Goal: Find specific page/section: Find specific page/section

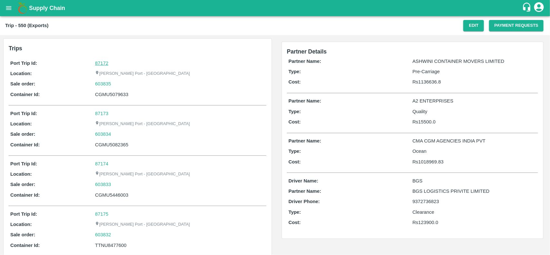
click at [102, 61] on link "87172" at bounding box center [101, 63] width 13 height 5
click at [114, 84] on div "603835" at bounding box center [180, 83] width 170 height 7
copy link "603835"
click at [114, 84] on div "603835" at bounding box center [180, 83] width 170 height 7
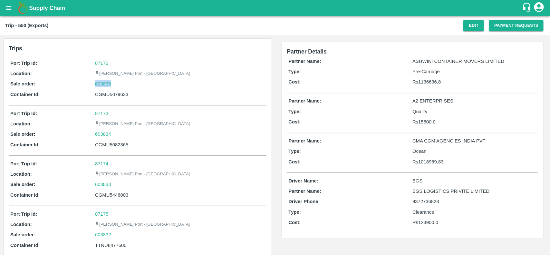
click at [97, 82] on link "603835" at bounding box center [103, 83] width 16 height 7
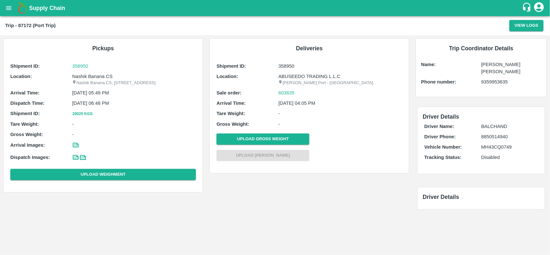
click at [83, 73] on div "Shipment ID: 358950 Location: Nashik Banana CS Nashik Banana CS, Gat No. 314/2/…" at bounding box center [103, 122] width 189 height 123
copy p "Nashik Banana CS"
click at [83, 73] on div "Shipment ID: 358950 Location: Nashik Banana CS Nashik Banana CS, Gat No. 314/2/…" at bounding box center [103, 122] width 189 height 123
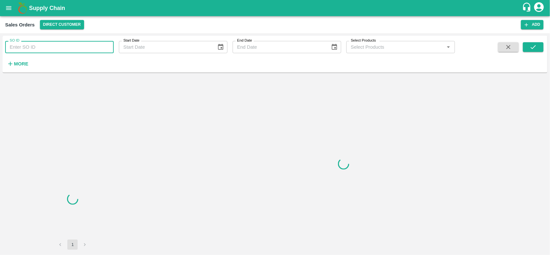
click at [54, 46] on input "SO ID" at bounding box center [59, 47] width 109 height 12
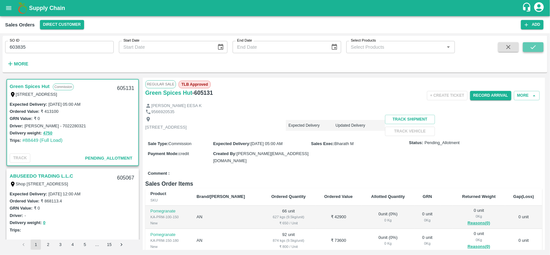
click at [532, 44] on icon "submit" at bounding box center [533, 47] width 7 height 7
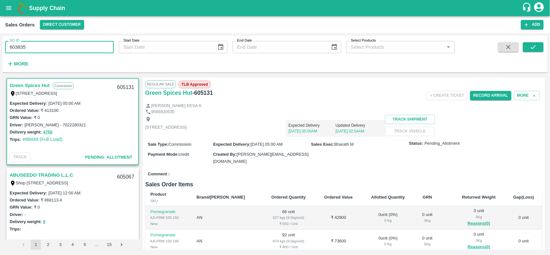
click at [41, 49] on input "603835" at bounding box center [59, 47] width 109 height 12
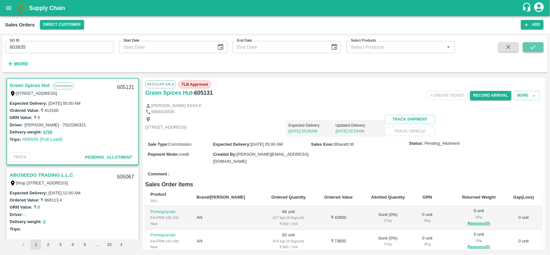
click at [534, 51] on button "submit" at bounding box center [533, 47] width 21 height 10
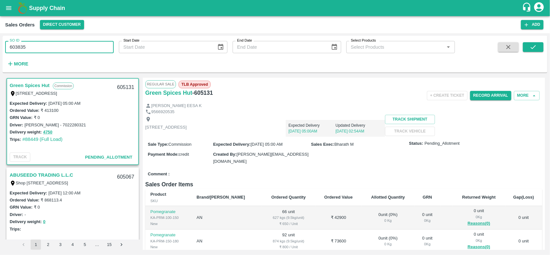
click at [50, 52] on input "603835" at bounding box center [59, 47] width 109 height 12
type input "6"
paste input "text"
type input "603835"
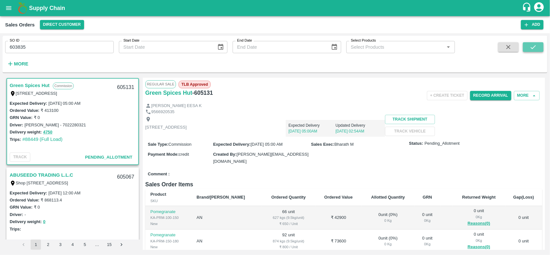
click at [530, 49] on icon "submit" at bounding box center [533, 47] width 7 height 7
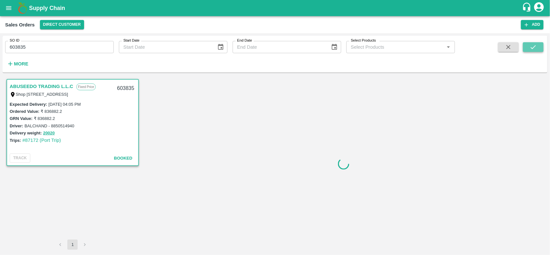
click at [533, 46] on icon "submit" at bounding box center [533, 47] width 7 height 7
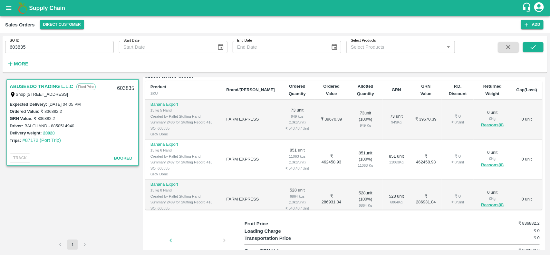
scroll to position [101, 0]
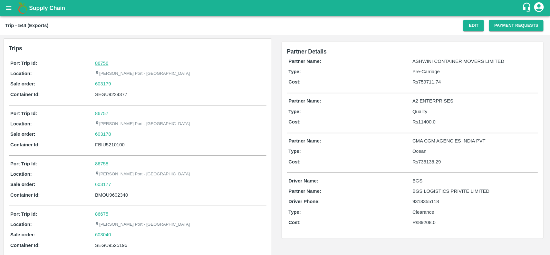
click at [99, 62] on link "86756" at bounding box center [101, 63] width 13 height 5
click at [116, 84] on div "603179" at bounding box center [180, 83] width 170 height 7
copy link "603179"
click at [116, 84] on div "603179" at bounding box center [180, 83] width 170 height 7
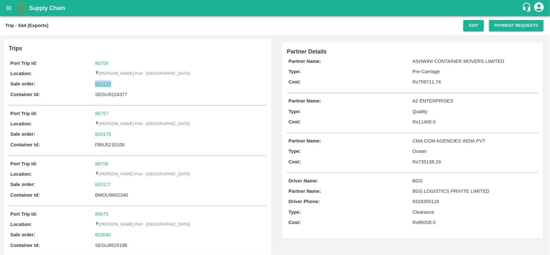
click at [103, 85] on link "603179" at bounding box center [103, 83] width 16 height 7
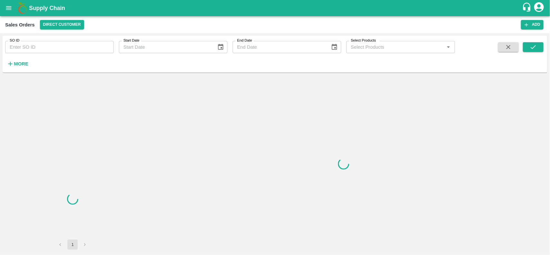
click at [57, 51] on input "SO ID" at bounding box center [59, 47] width 109 height 12
paste input "603179"
click at [57, 51] on input "603179" at bounding box center [59, 47] width 109 height 12
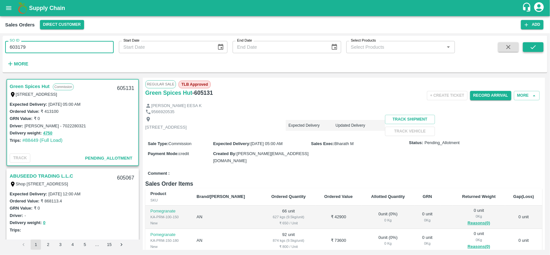
type input "603179"
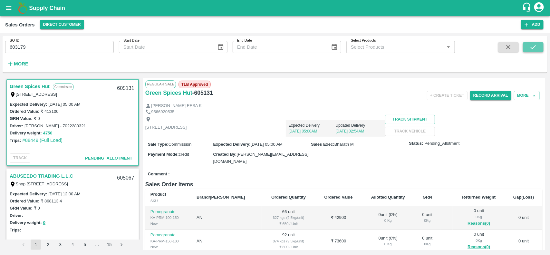
click at [529, 46] on button "submit" at bounding box center [533, 47] width 21 height 10
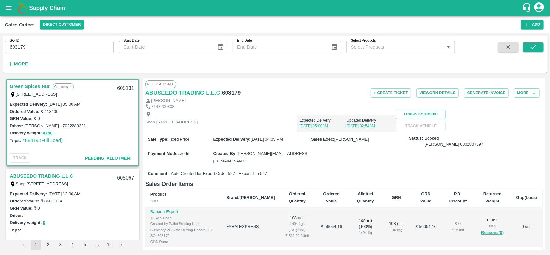
scroll to position [1, 0]
click at [525, 44] on button "submit" at bounding box center [533, 47] width 21 height 10
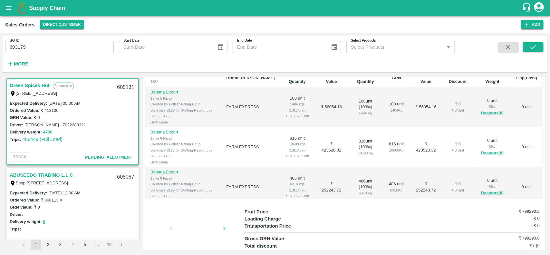
scroll to position [44, 0]
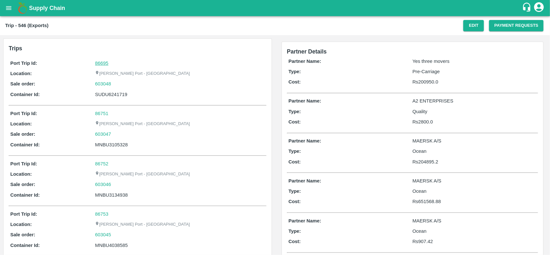
click at [103, 61] on link "86695" at bounding box center [101, 63] width 13 height 5
click at [120, 83] on div "603048" at bounding box center [180, 83] width 170 height 7
copy link "603048"
click at [120, 83] on div "603048" at bounding box center [180, 83] width 170 height 7
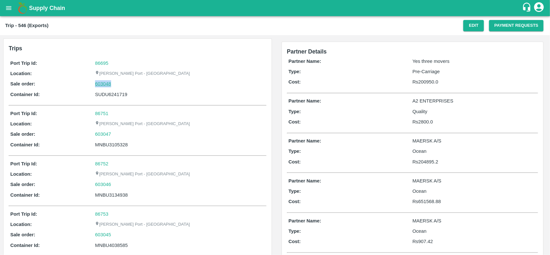
drag, startPoint x: 120, startPoint y: 83, endPoint x: 110, endPoint y: 84, distance: 10.2
click at [110, 84] on div "603048" at bounding box center [180, 83] width 170 height 7
click at [110, 84] on link "603048" at bounding box center [103, 83] width 16 height 7
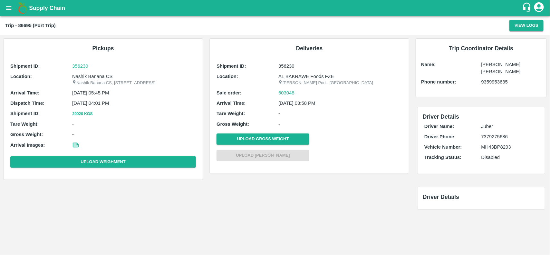
click at [89, 78] on p "Nashik Banana CS" at bounding box center [134, 76] width 124 height 7
copy p "Banana"
click at [89, 78] on p "Nashik Banana CS" at bounding box center [134, 76] width 124 height 7
copy p "Nashik Banana CS"
click at [89, 78] on p "Nashik Banana CS" at bounding box center [134, 76] width 124 height 7
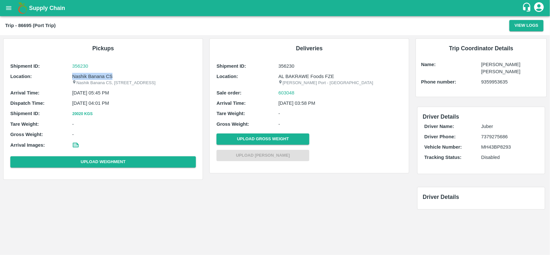
click at [89, 78] on p "Nashik Banana CS" at bounding box center [134, 76] width 124 height 7
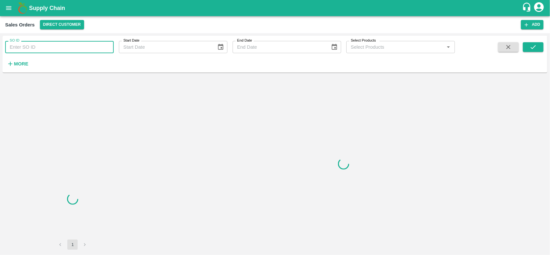
click at [52, 53] on input "SO ID" at bounding box center [59, 47] width 109 height 12
paste input "603048"
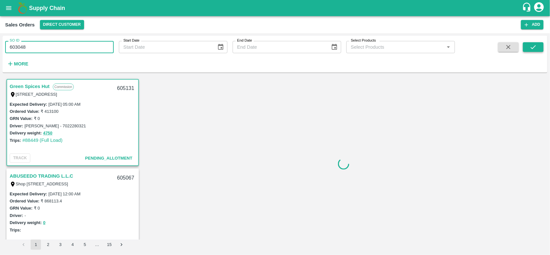
type input "603048"
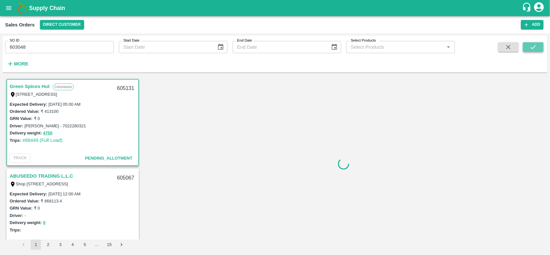
click at [532, 47] on icon "submit" at bounding box center [533, 47] width 7 height 7
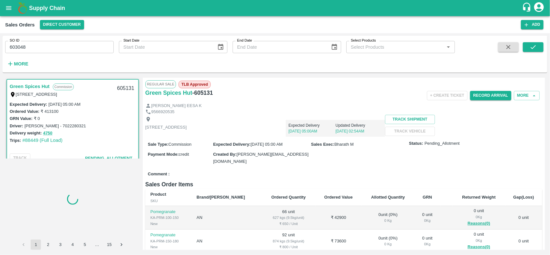
click at [44, 40] on div "SO ID 603048 SO ID" at bounding box center [57, 44] width 114 height 17
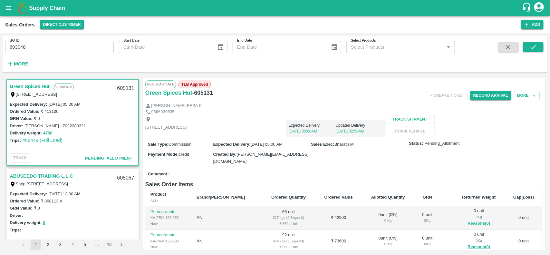
click at [44, 40] on div "SO ID 603048 SO ID" at bounding box center [57, 44] width 114 height 17
drag, startPoint x: 44, startPoint y: 40, endPoint x: 46, endPoint y: 44, distance: 4.5
click at [46, 44] on div "SO ID 603048 SO ID" at bounding box center [57, 44] width 114 height 17
click at [46, 44] on input "603048" at bounding box center [59, 47] width 109 height 12
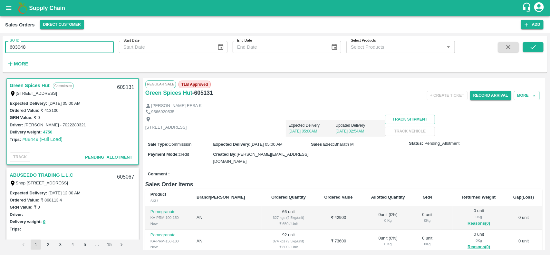
click at [46, 44] on input "603048" at bounding box center [59, 47] width 109 height 12
paste input "text"
type input "603048"
click at [537, 49] on icon "submit" at bounding box center [533, 47] width 7 height 7
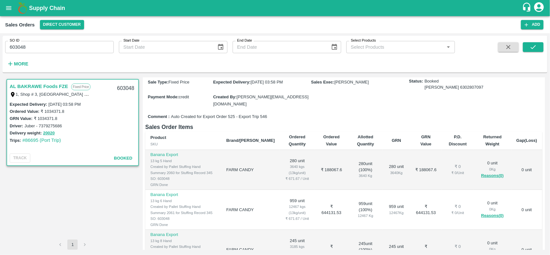
scroll to position [44, 0]
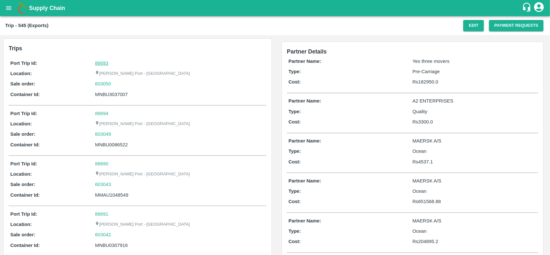
click at [99, 63] on link "86693" at bounding box center [101, 63] width 13 height 5
click at [114, 82] on div "603050" at bounding box center [180, 83] width 170 height 7
copy link "603050"
click at [114, 82] on div "603050" at bounding box center [180, 83] width 170 height 7
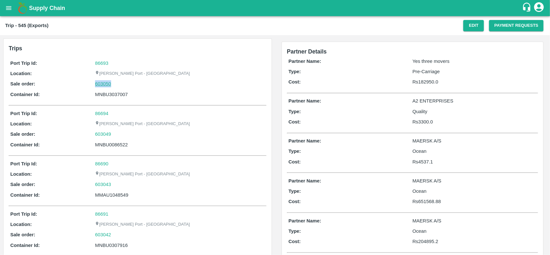
click at [107, 83] on link "603050" at bounding box center [103, 83] width 16 height 7
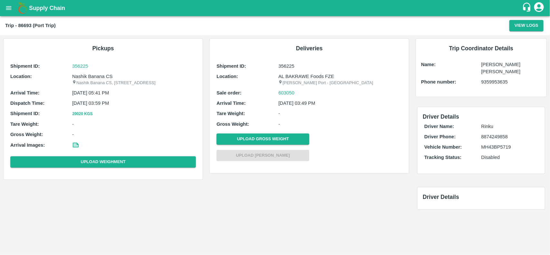
click at [77, 77] on p "Nashik Banana CS" at bounding box center [134, 76] width 124 height 7
copy p "Nashik Banana CS"
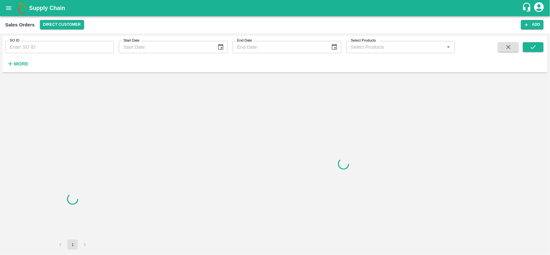
click at [79, 47] on input "SO ID" at bounding box center [59, 47] width 109 height 12
click at [79, 47] on input "603050" at bounding box center [59, 47] width 109 height 12
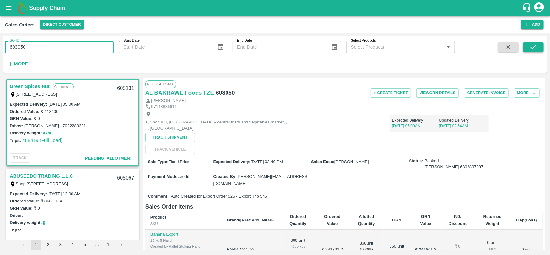
type input "603050"
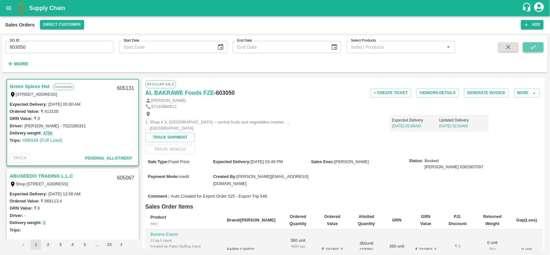
click at [534, 43] on button "submit" at bounding box center [533, 47] width 21 height 10
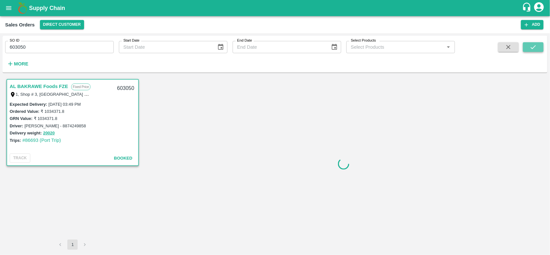
click at [538, 50] on button "submit" at bounding box center [533, 47] width 21 height 10
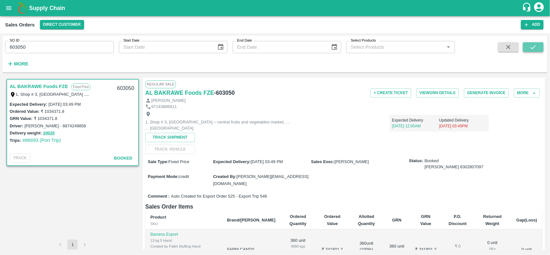
click at [535, 43] on button "submit" at bounding box center [533, 47] width 21 height 10
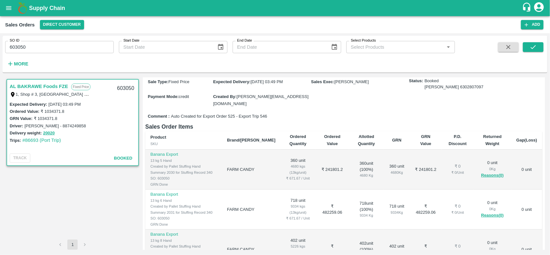
scroll to position [44, 0]
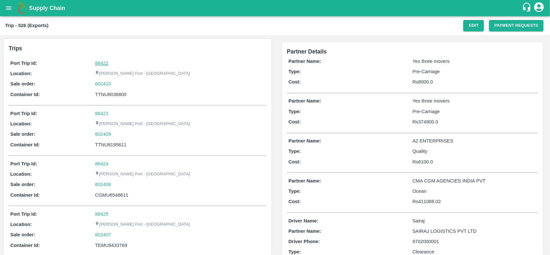
click at [102, 63] on link "86422" at bounding box center [101, 63] width 13 height 5
click at [115, 85] on div "602410" at bounding box center [180, 83] width 170 height 7
copy link "602410"
click at [115, 85] on div "602410" at bounding box center [180, 83] width 170 height 7
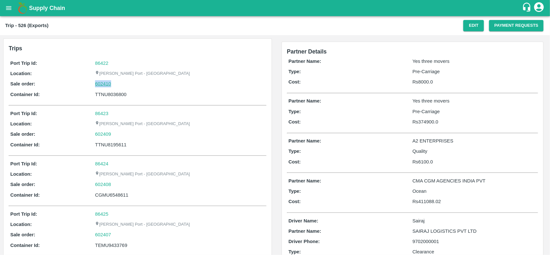
drag, startPoint x: 115, startPoint y: 85, endPoint x: 99, endPoint y: 81, distance: 16.7
click at [99, 81] on div "602410" at bounding box center [180, 83] width 170 height 7
click at [99, 81] on link "602410" at bounding box center [103, 83] width 16 height 7
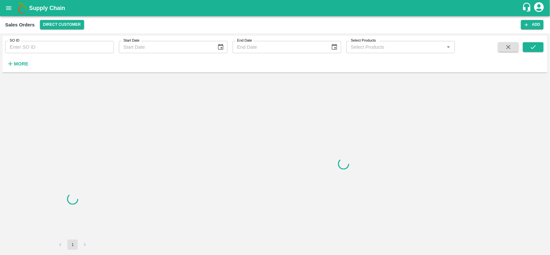
click at [74, 48] on input "SO ID" at bounding box center [59, 47] width 109 height 12
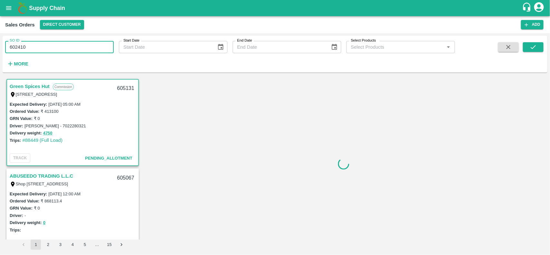
click at [74, 48] on input "602410" at bounding box center [59, 47] width 109 height 12
type input "602410"
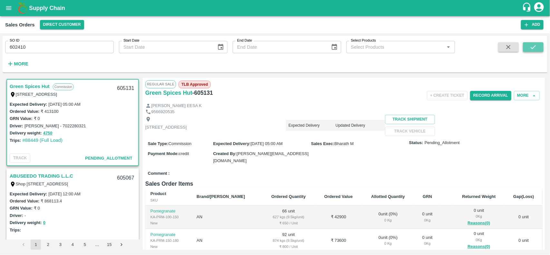
click at [532, 48] on icon "submit" at bounding box center [533, 47] width 5 height 4
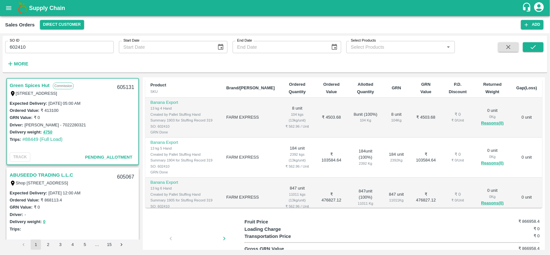
scroll to position [79, 0]
